Goal: Transaction & Acquisition: Purchase product/service

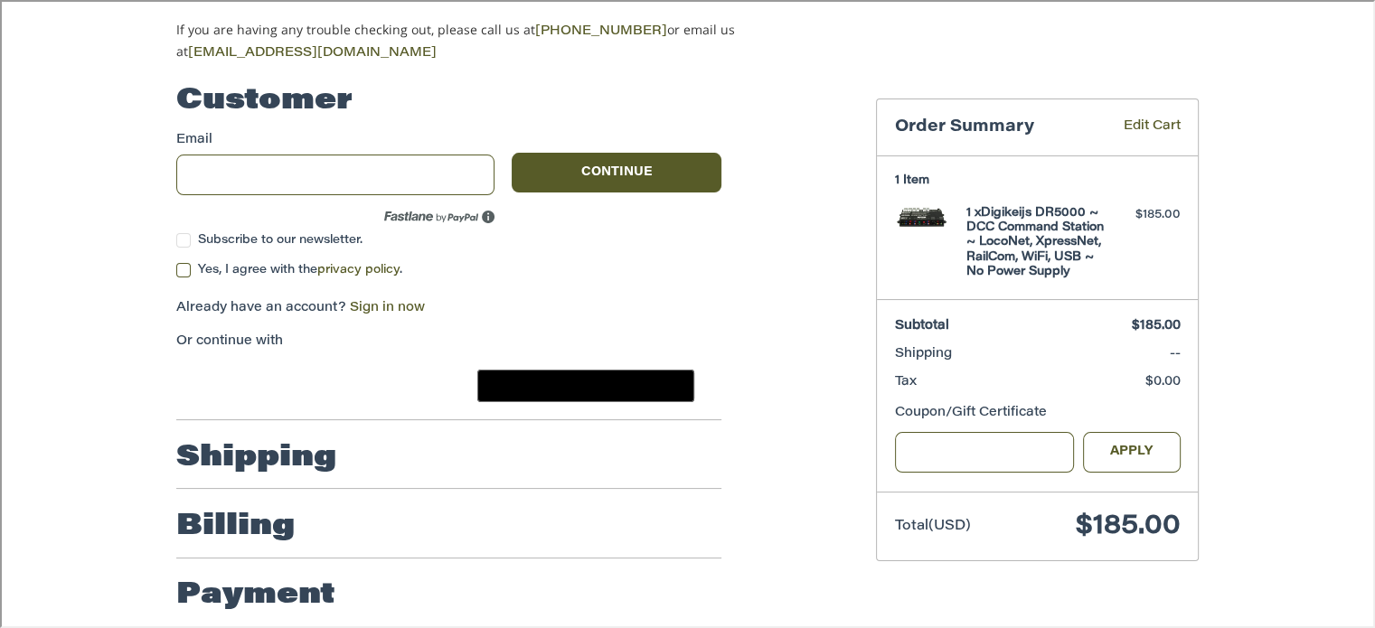
scroll to position [174, 0]
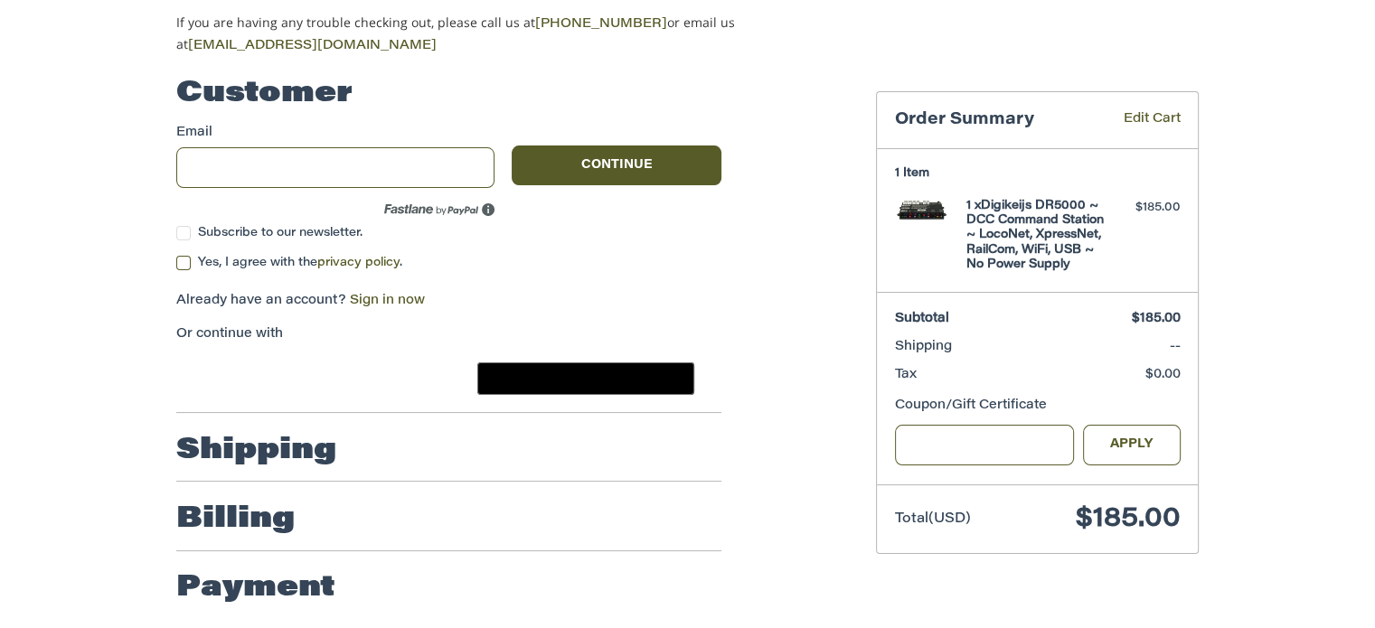
click at [285, 460] on h2 "Shipping" at bounding box center [256, 451] width 160 height 36
click at [284, 448] on h2 "Shipping" at bounding box center [256, 451] width 160 height 36
click at [767, 104] on ol "Customer Guest Customer Email Subscribe to our newsletter. Continue Yes, I agre…" at bounding box center [484, 337] width 616 height 563
click at [288, 442] on h2 "Shipping" at bounding box center [256, 451] width 160 height 36
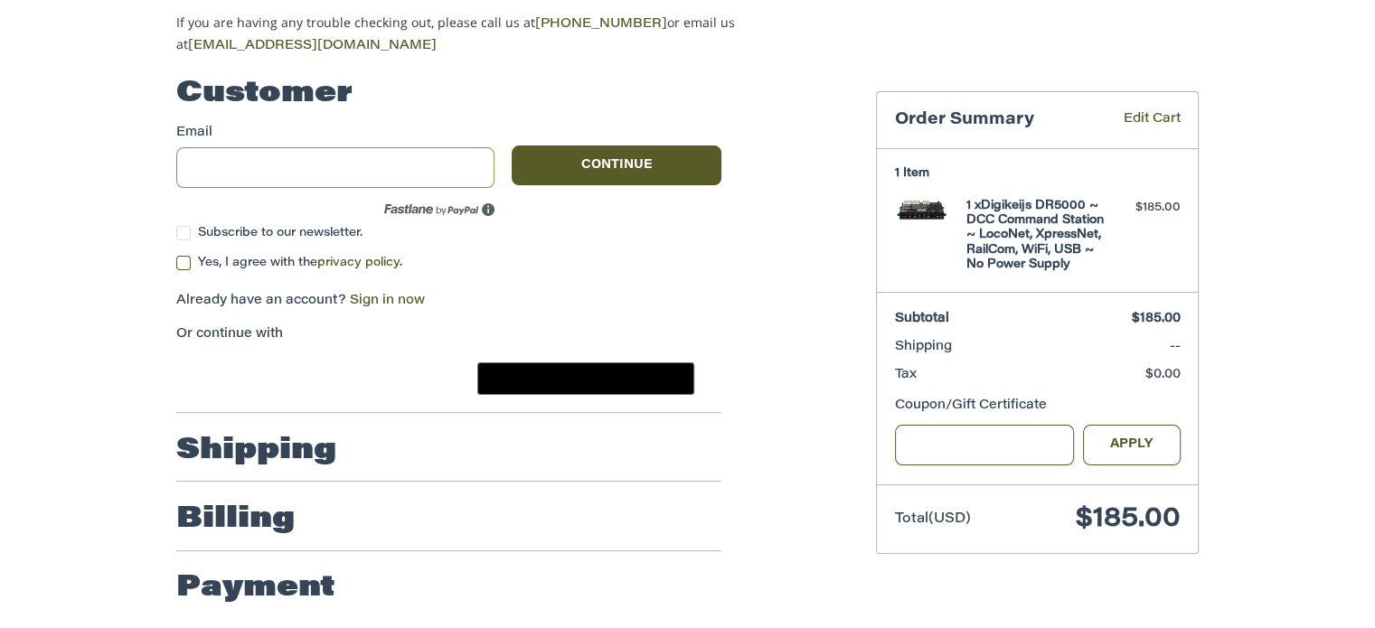
click at [343, 165] on input "Email" at bounding box center [335, 167] width 318 height 41
click at [110, 202] on div "Customer Guest Customer Email Subscribe to our newsletter. Continue Yes, I agre…" at bounding box center [687, 346] width 1375 height 581
click at [561, 148] on button "Continue" at bounding box center [617, 166] width 210 height 40
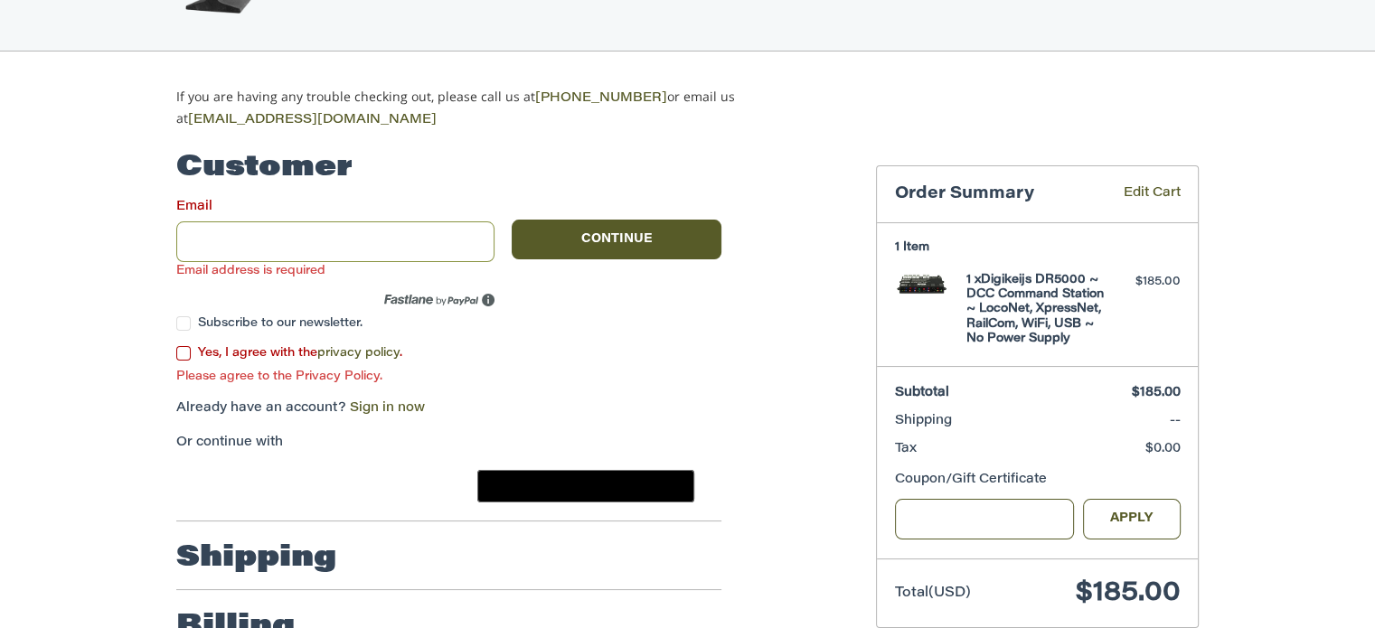
scroll to position [208, 0]
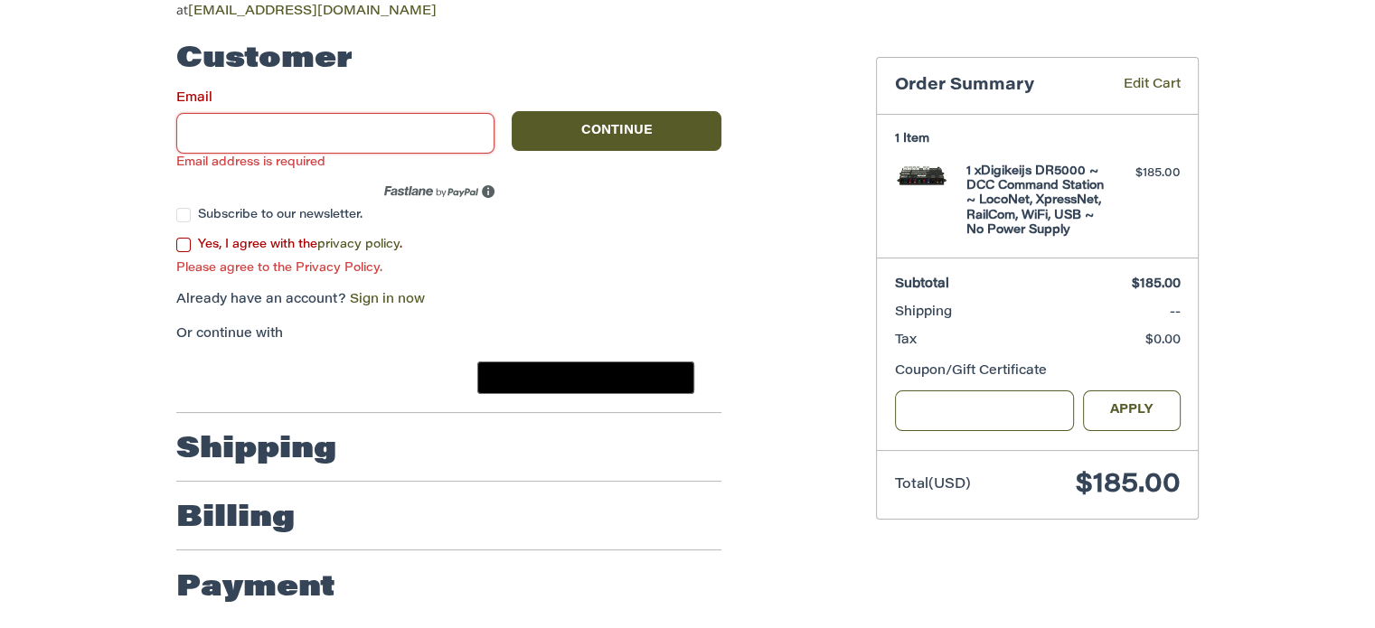
click at [250, 501] on h2 "Billing" at bounding box center [235, 519] width 118 height 36
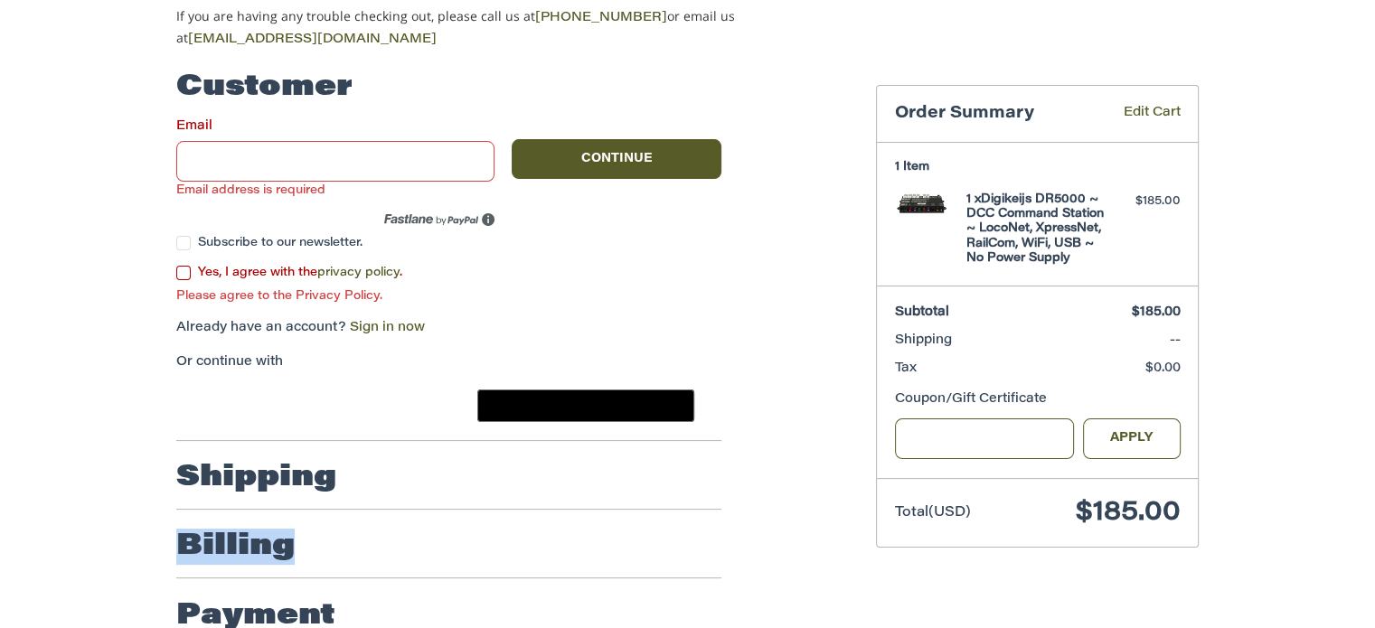
scroll to position [0, 0]
